Goal: Information Seeking & Learning: Learn about a topic

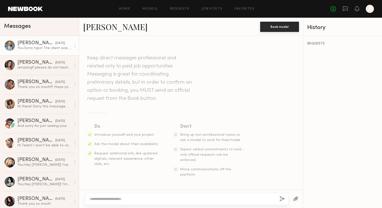
scroll to position [267, 0]
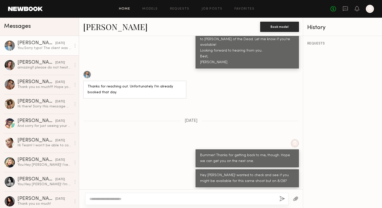
click at [130, 9] on link "Home" at bounding box center [124, 8] width 11 height 3
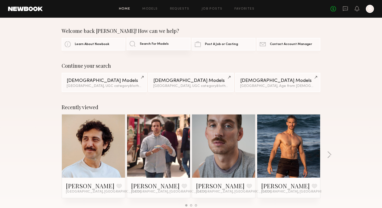
click at [132, 43] on link "Search For Models" at bounding box center [158, 44] width 64 height 13
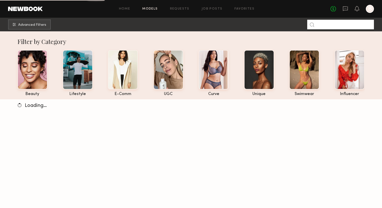
click at [320, 25] on input at bounding box center [340, 25] width 67 height 10
type input "*******"
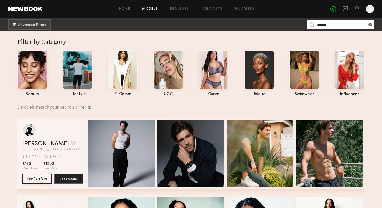
click at [39, 176] on button "See Portfolio" at bounding box center [36, 178] width 29 height 10
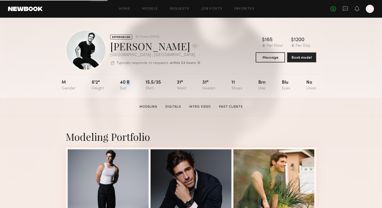
drag, startPoint x: 133, startPoint y: 84, endPoint x: 126, endPoint y: 84, distance: 6.8
click at [126, 84] on nb-model-profile-props "M 6'2" 40 r 15.5/35 31" 31" 11 Brn Blu No" at bounding box center [191, 85] width 258 height 23
click at [164, 85] on div "M 6'2" 40 r 15.5/35 31" 31" 11 Brn Blu No" at bounding box center [189, 85] width 254 height 23
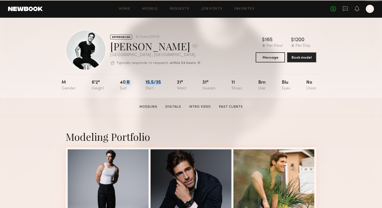
drag, startPoint x: 164, startPoint y: 84, endPoint x: 124, endPoint y: 85, distance: 39.9
click at [124, 85] on nb-model-profile-props "M 6'2" 40 r 15.5/35 31" 31" 11 Brn Blu No" at bounding box center [191, 85] width 258 height 23
